Goal: Check status: Check status

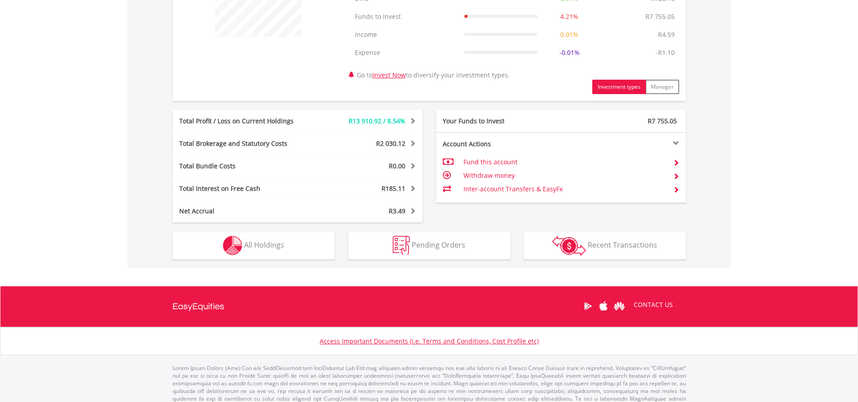
scroll to position [414, 0]
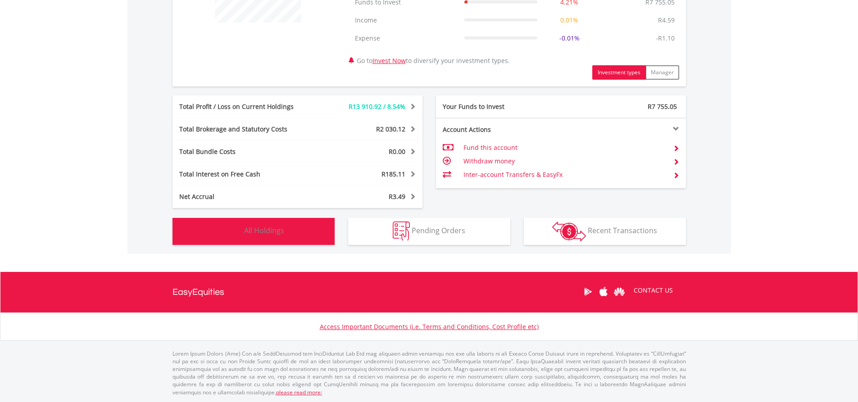
click at [293, 241] on button "Holdings All Holdings" at bounding box center [253, 231] width 162 height 27
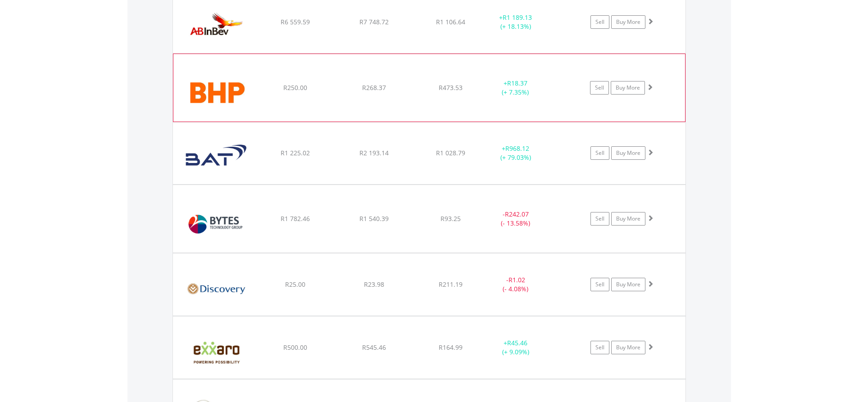
scroll to position [1001, 0]
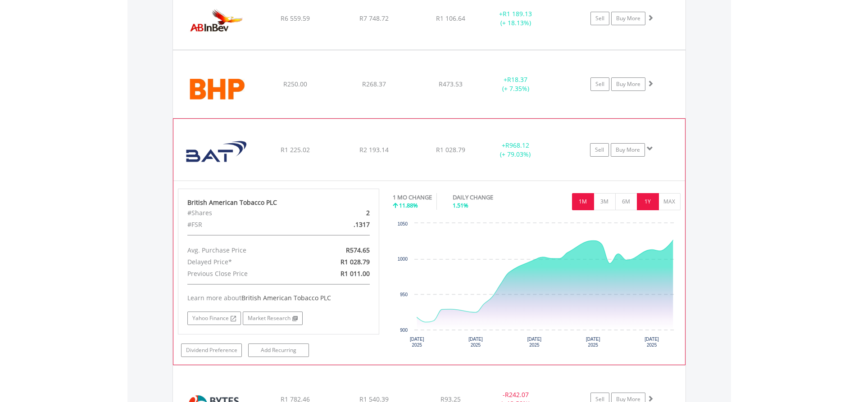
click at [653, 202] on button "1Y" at bounding box center [648, 201] width 22 height 17
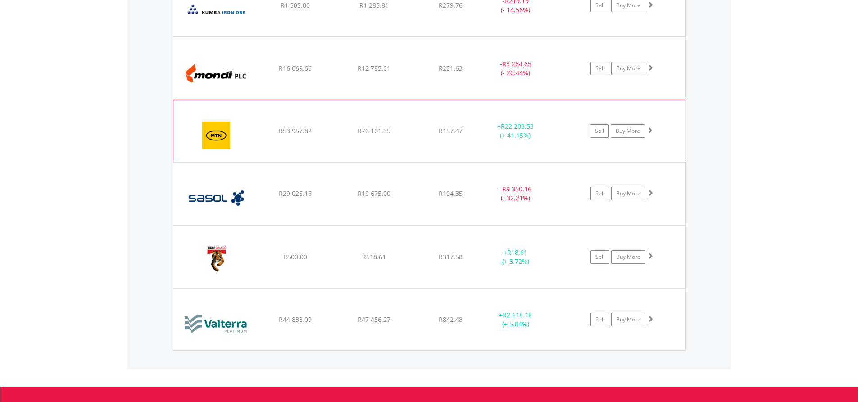
scroll to position [1496, 0]
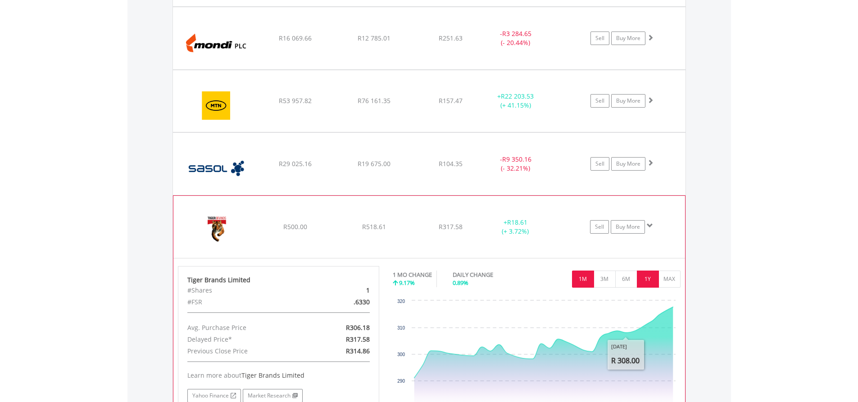
click at [644, 281] on button "1Y" at bounding box center [648, 279] width 22 height 17
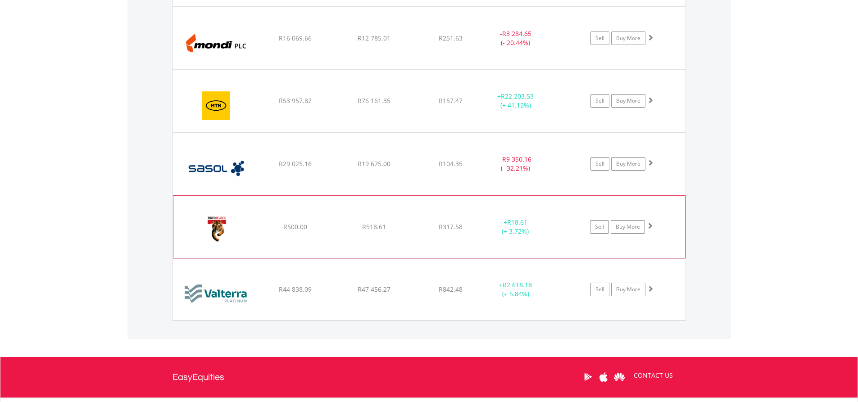
scroll to position [1581, 0]
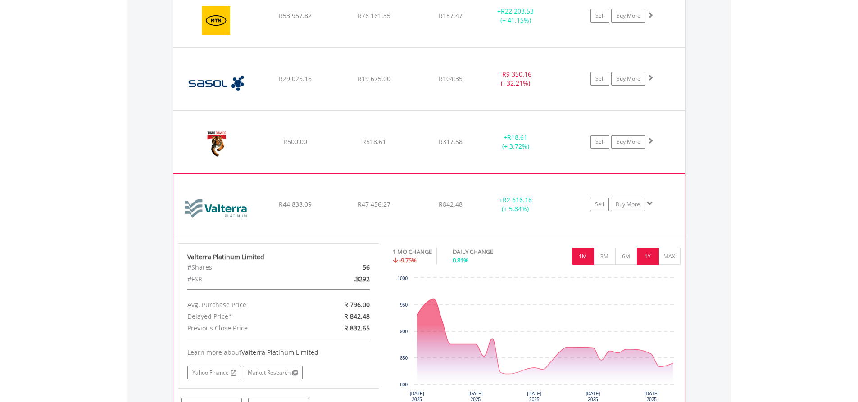
click at [644, 253] on button "1Y" at bounding box center [648, 256] width 22 height 17
